Goal: Find specific page/section: Find specific page/section

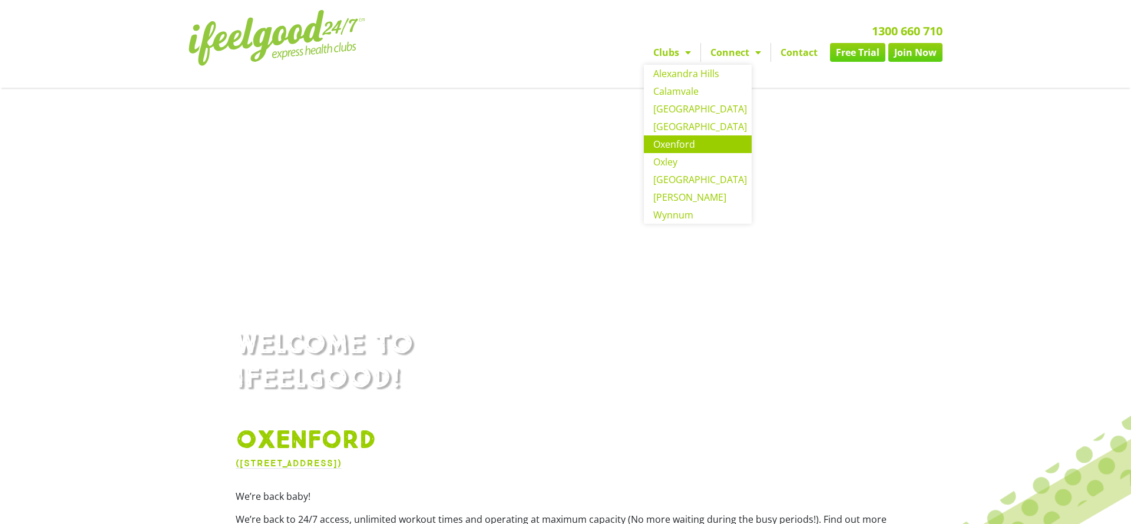
click at [582, 28] on h2 "1300 660 710" at bounding box center [700, 31] width 486 height 12
click at [659, 49] on link "Clubs" at bounding box center [672, 52] width 57 height 19
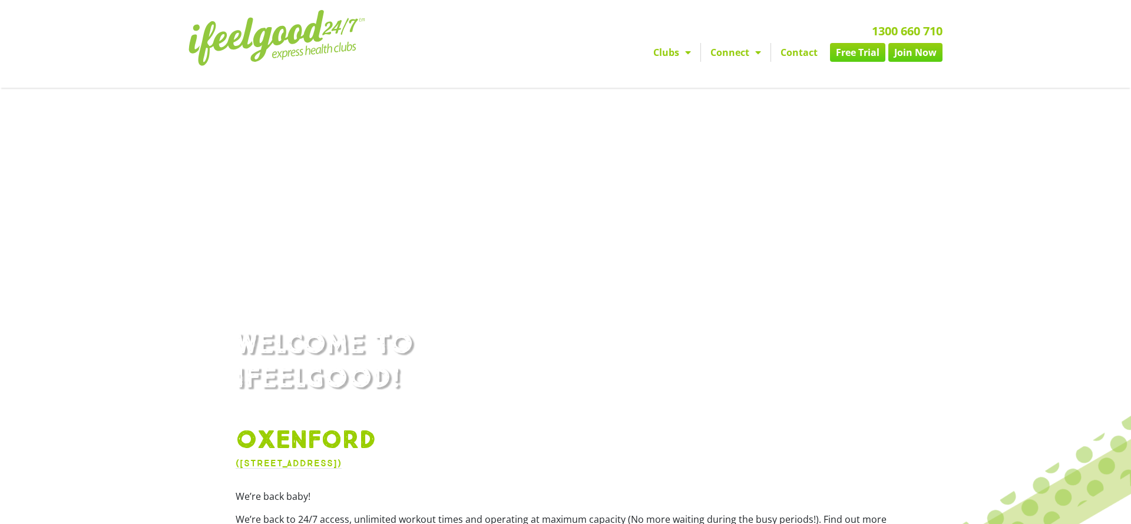
click at [661, 51] on link "Clubs" at bounding box center [672, 52] width 57 height 19
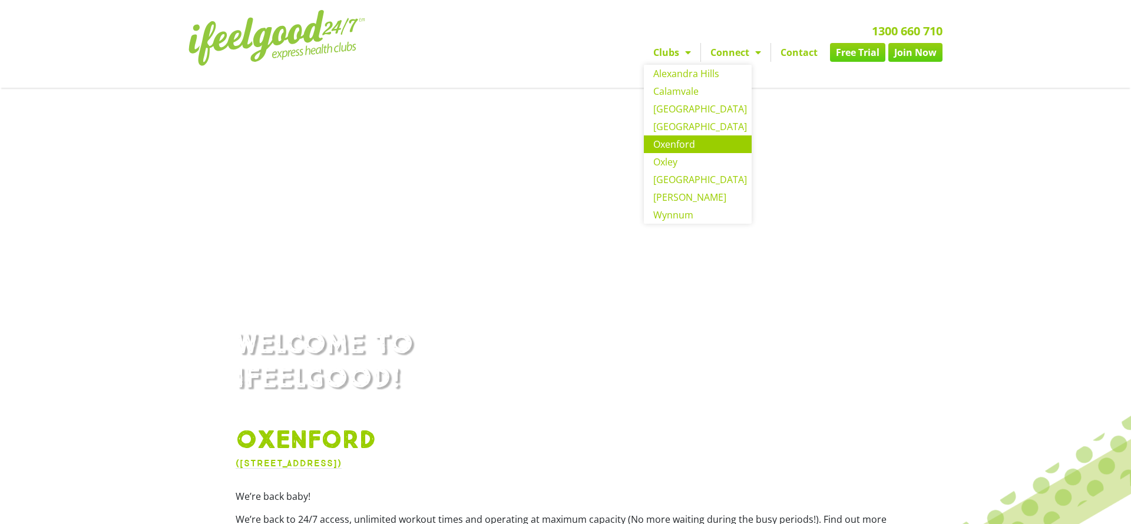
click at [499, 51] on nav "Clubs [GEOGRAPHIC_DATA] [GEOGRAPHIC_DATA] [GEOGRAPHIC_DATA] [GEOGRAPHIC_DATA] […" at bounding box center [700, 52] width 486 height 19
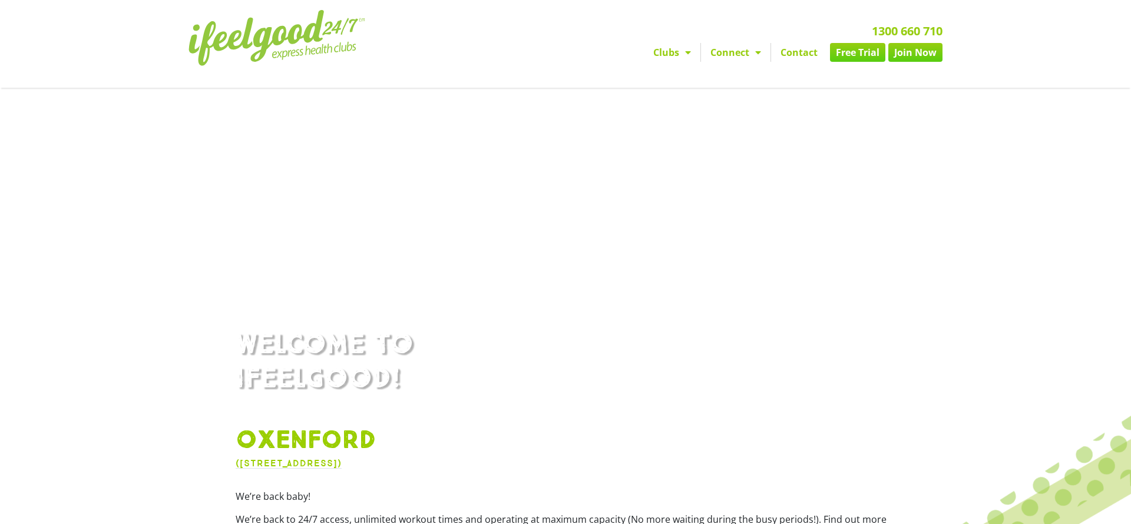
click at [303, 48] on img at bounding box center [277, 38] width 177 height 56
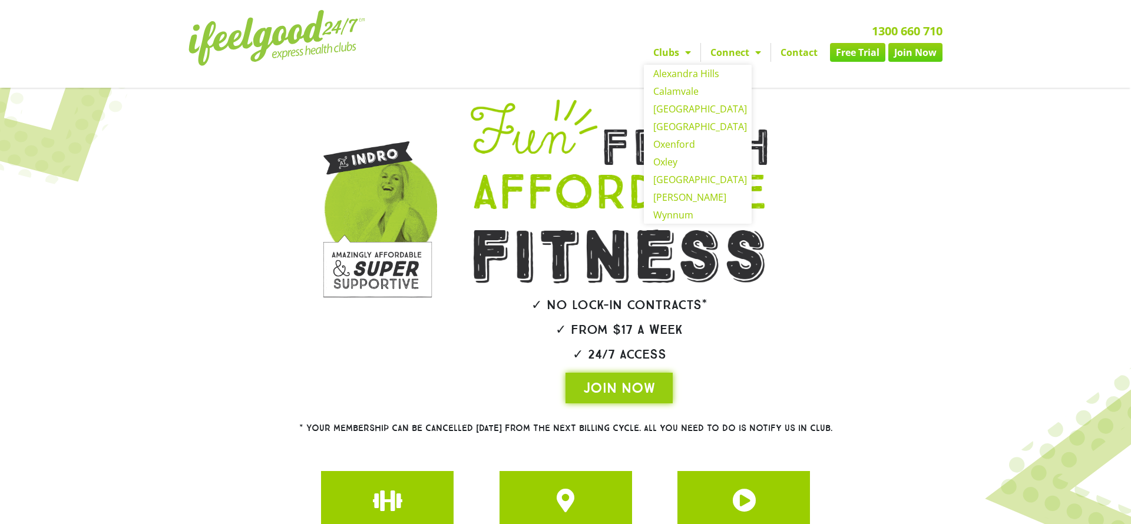
click at [536, 56] on nav "Clubs [GEOGRAPHIC_DATA] [GEOGRAPHIC_DATA] [GEOGRAPHIC_DATA] [GEOGRAPHIC_DATA] […" at bounding box center [700, 52] width 486 height 19
